Goal: Task Accomplishment & Management: Manage account settings

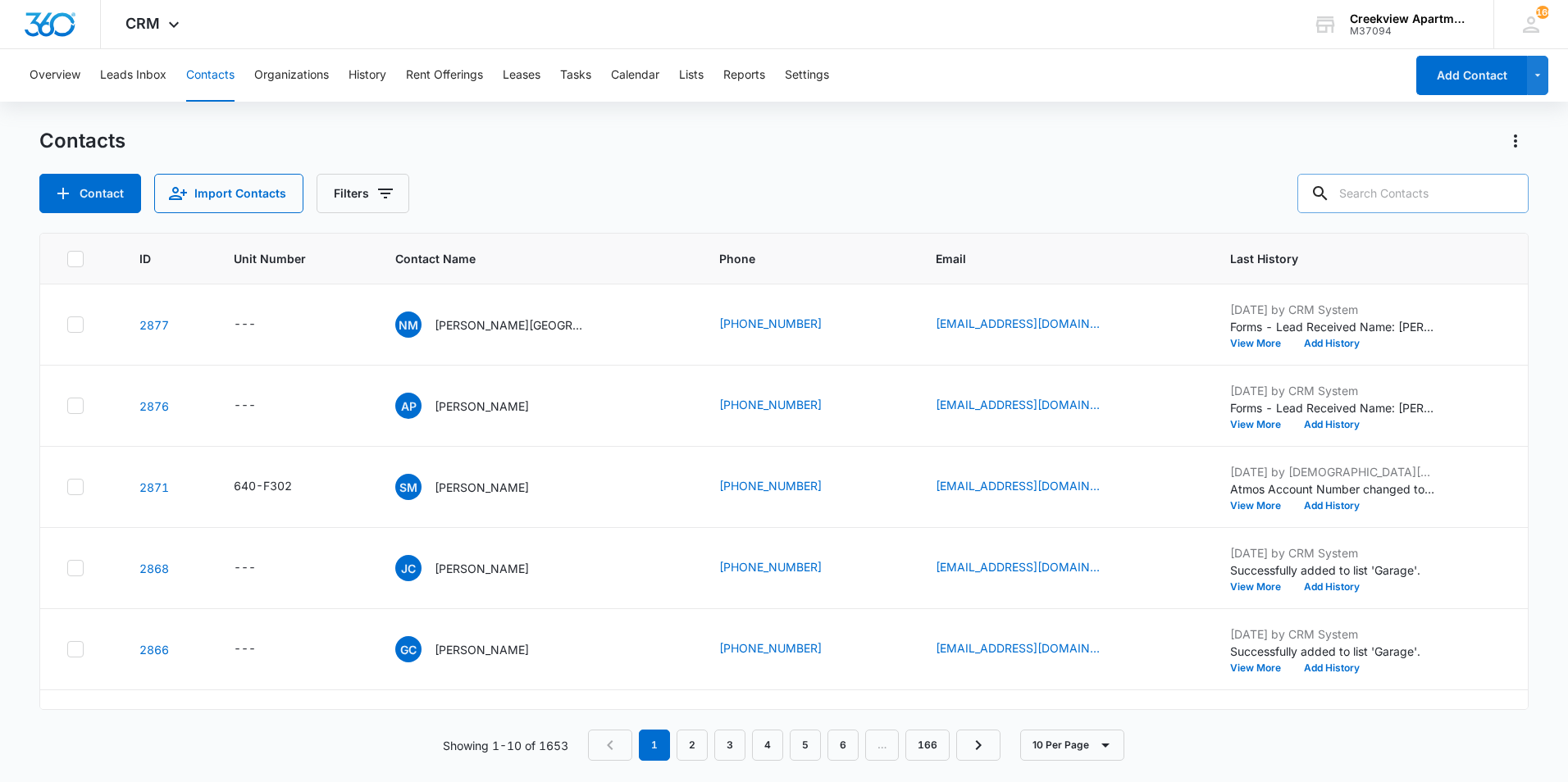
click at [1454, 185] on input "text" at bounding box center [1413, 193] width 232 height 39
type input "j302"
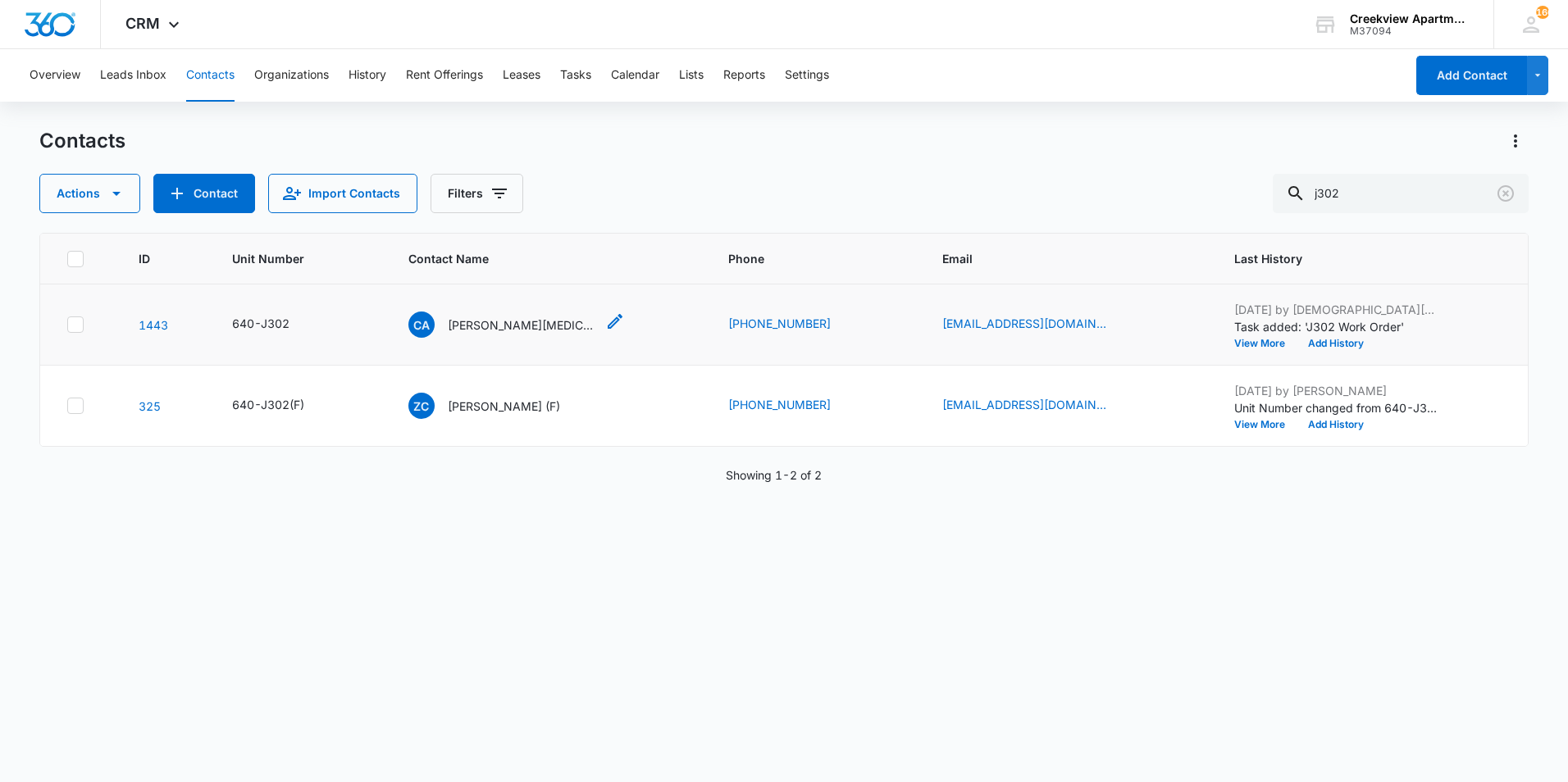
click at [484, 327] on p "[PERSON_NAME][MEDICAL_DATA]" at bounding box center [522, 325] width 148 height 17
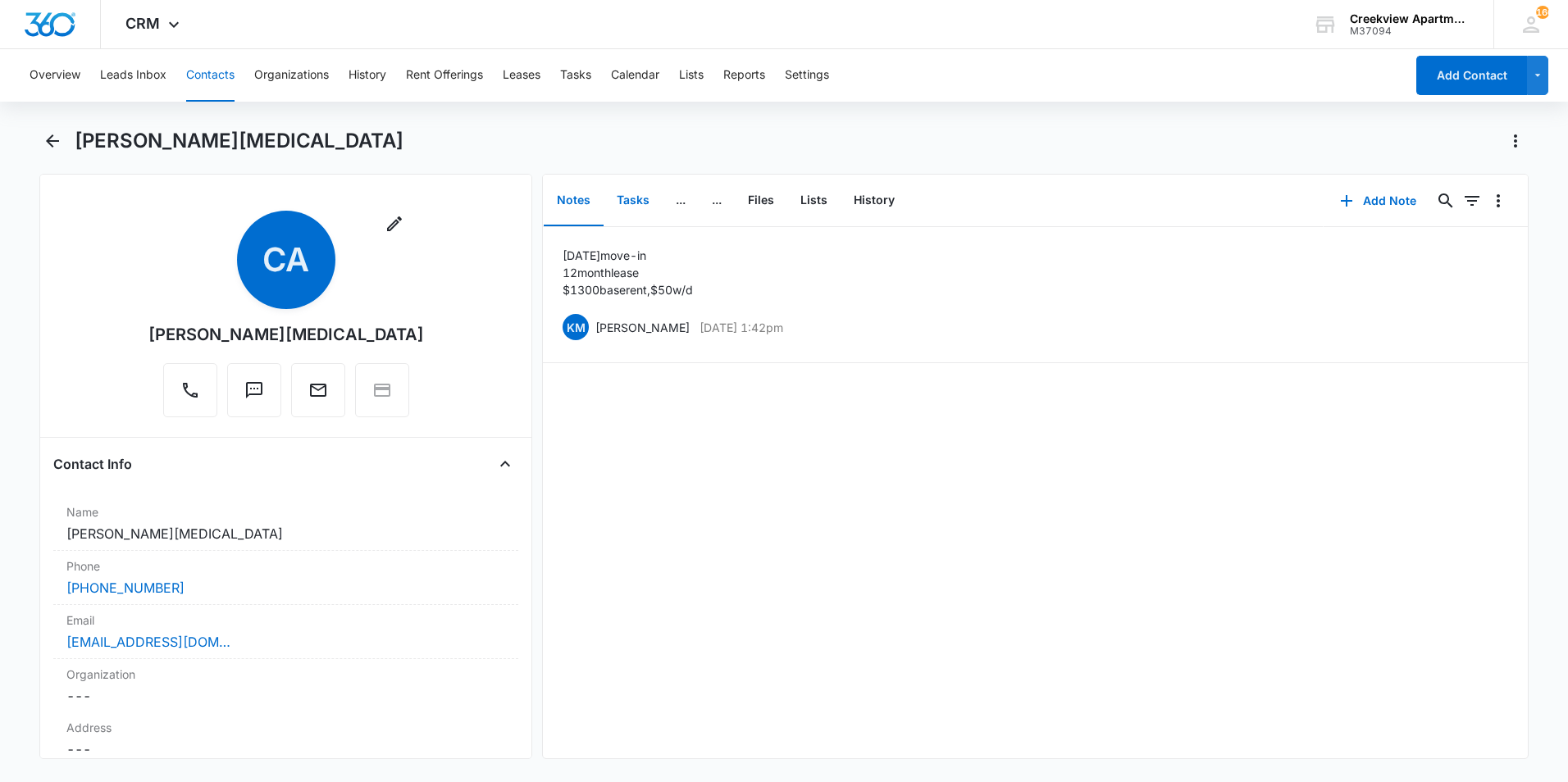
click at [637, 196] on button "Tasks" at bounding box center [633, 200] width 59 height 51
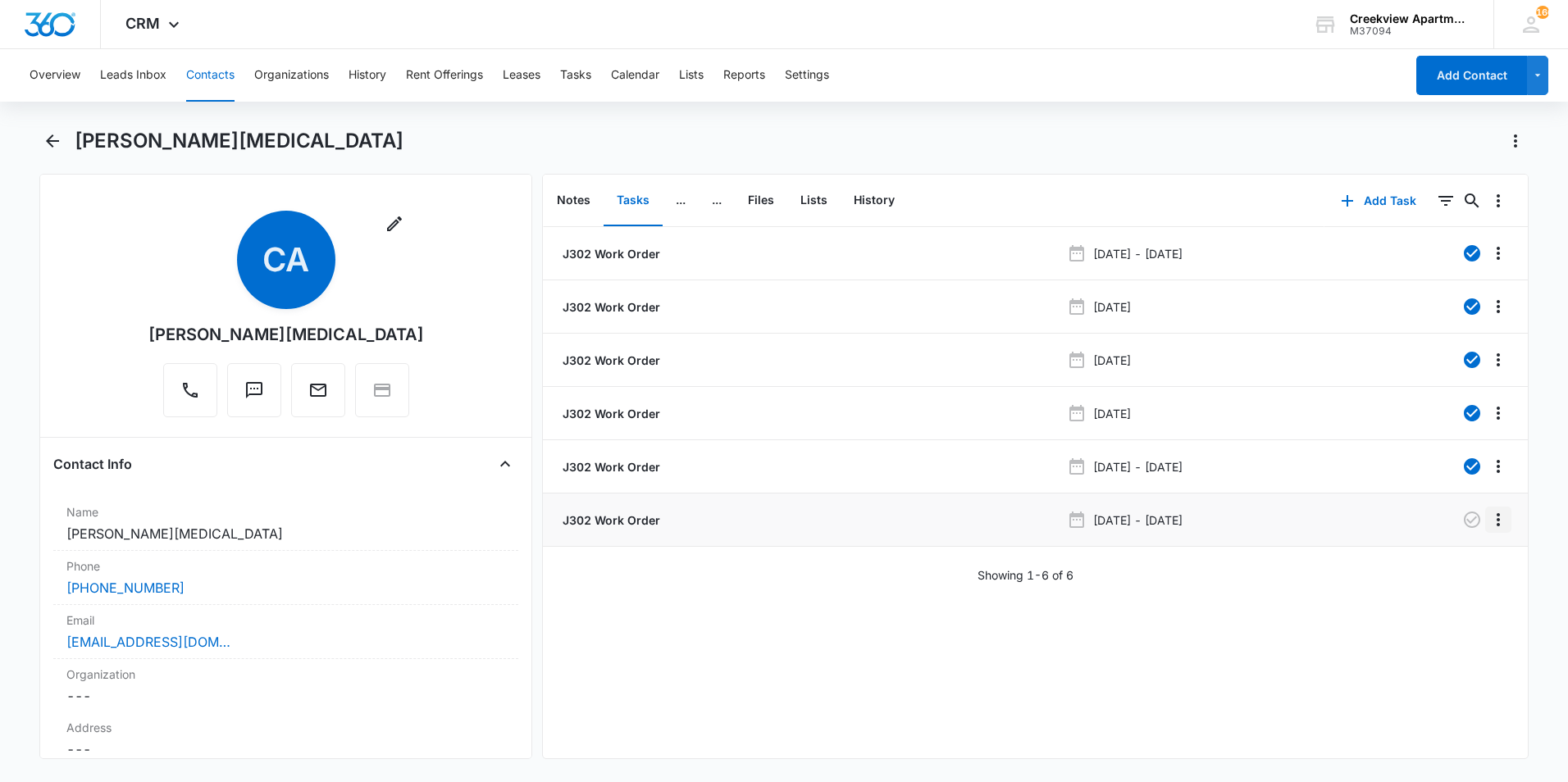
click at [1489, 521] on icon "Overflow Menu" at bounding box center [1498, 520] width 20 height 20
click at [1460, 593] on button "Delete" at bounding box center [1452, 590] width 93 height 25
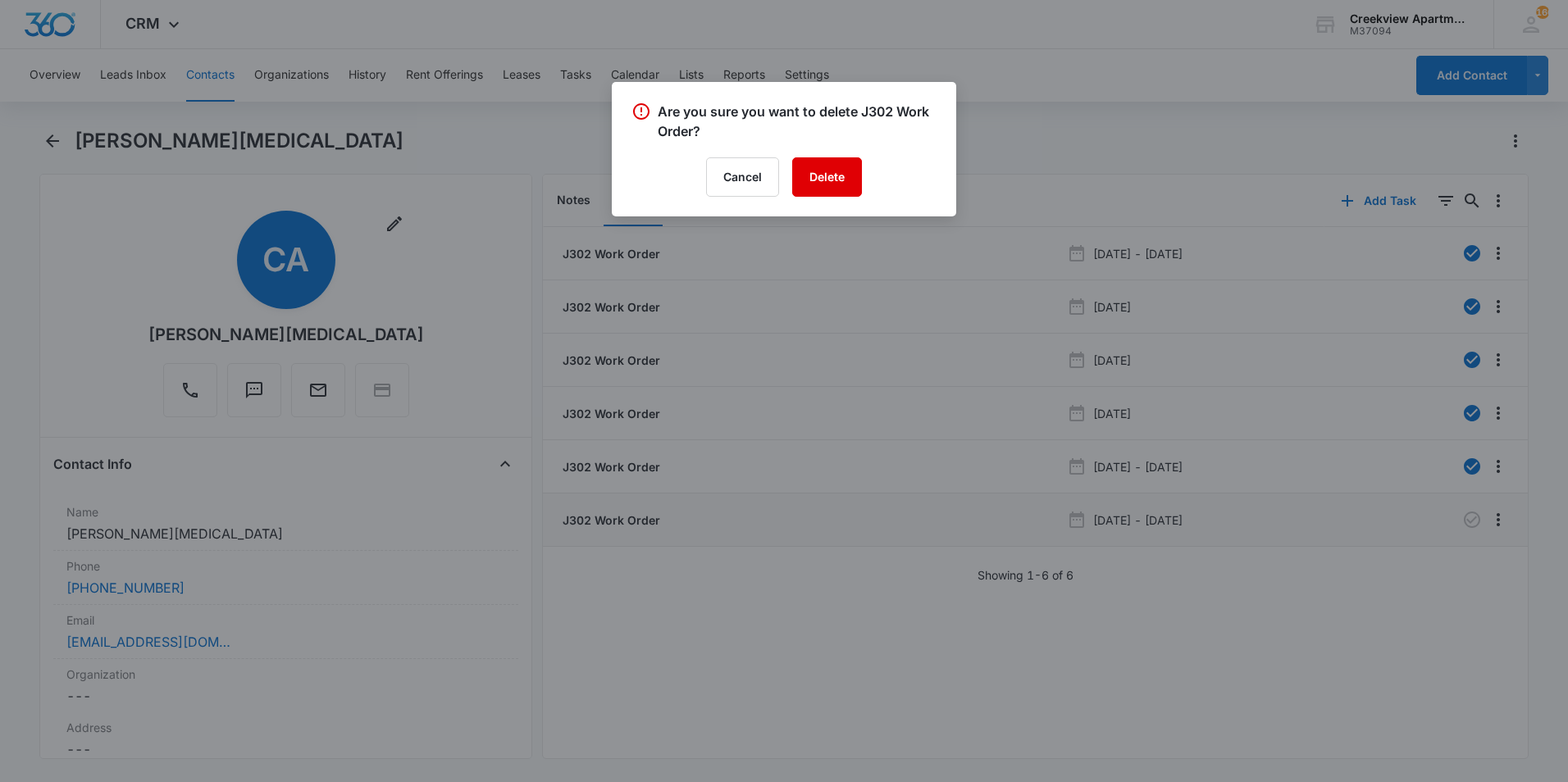
click at [845, 178] on button "Delete" at bounding box center [827, 176] width 70 height 39
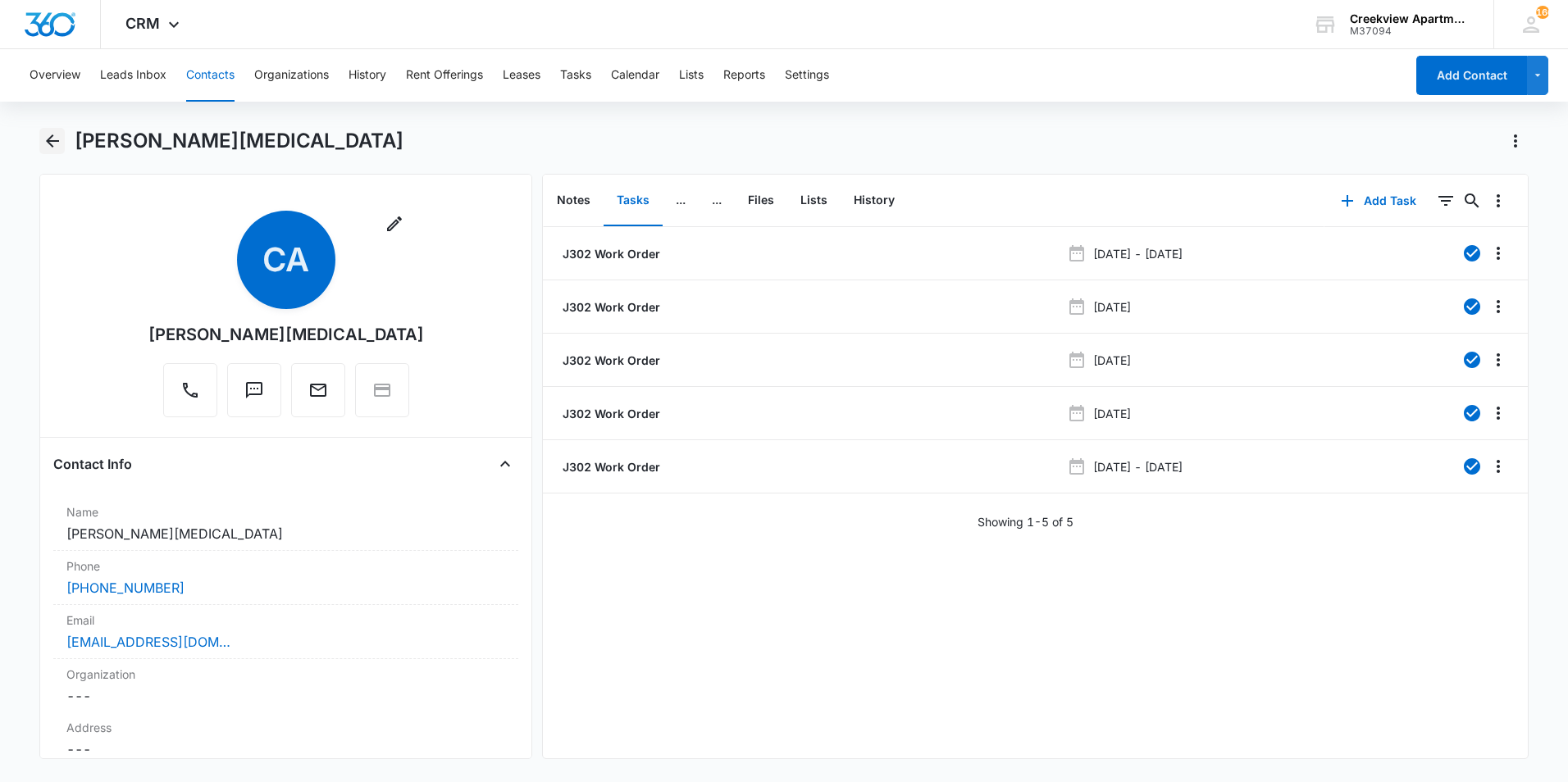
click at [61, 132] on icon "Back" at bounding box center [52, 141] width 20 height 20
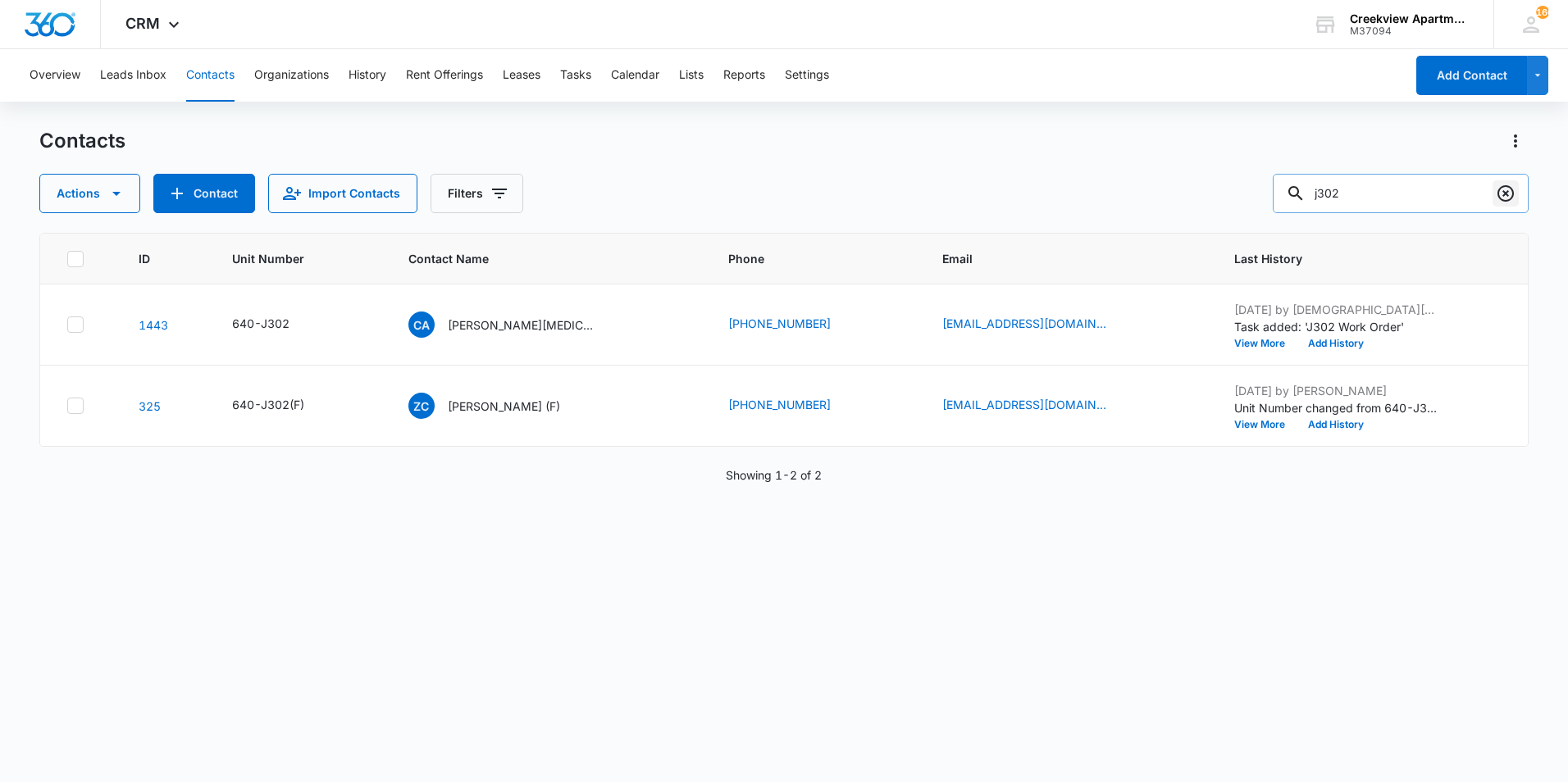
click at [1511, 194] on icon "Clear" at bounding box center [1506, 194] width 20 height 20
